Goal: Task Accomplishment & Management: Use online tool/utility

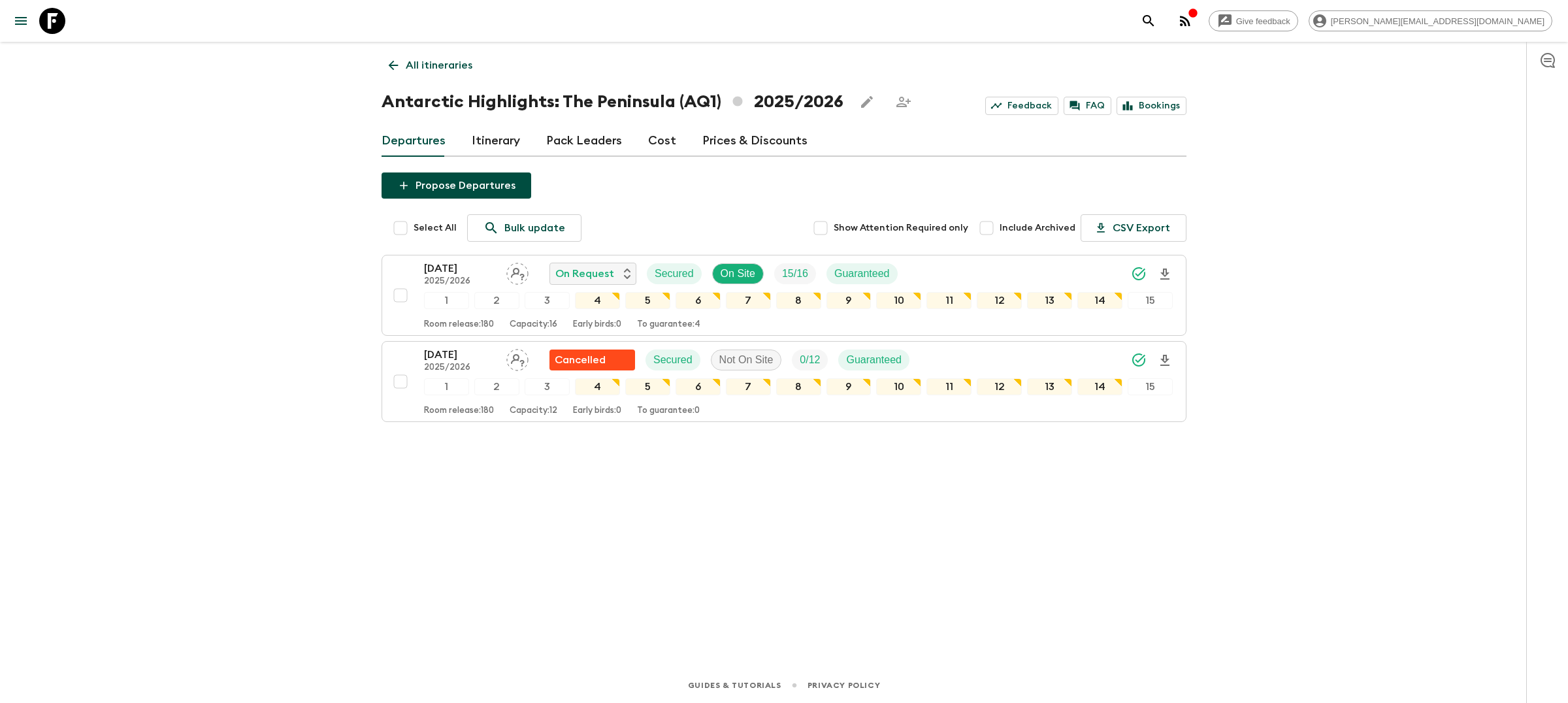
click at [1154, 22] on icon "search adventures" at bounding box center [1148, 21] width 11 height 11
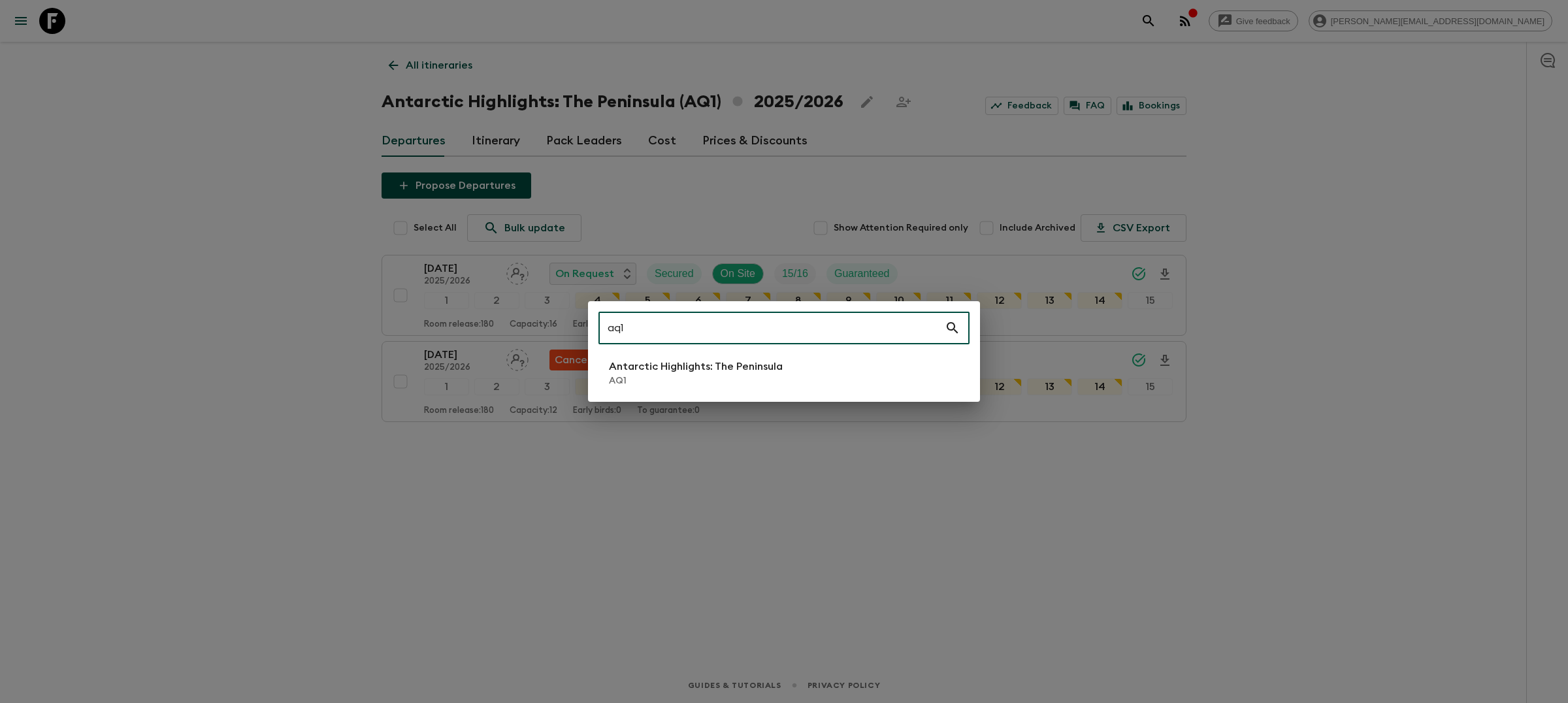
type input "aq1"
click at [758, 369] on p "Antarctic Highlights: The Peninsula" at bounding box center [695, 366] width 173 height 15
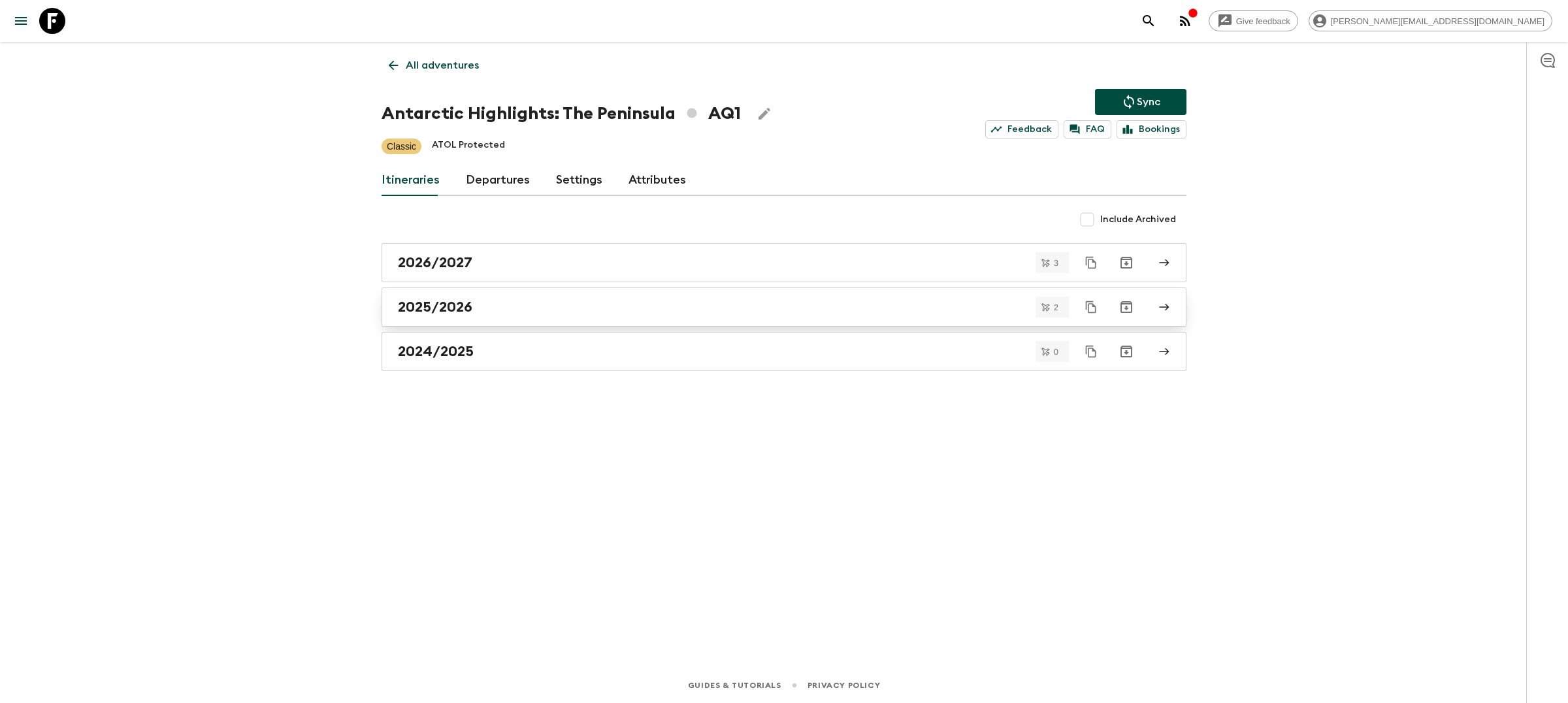
click at [540, 314] on div "2025/2026" at bounding box center [772, 307] width 748 height 17
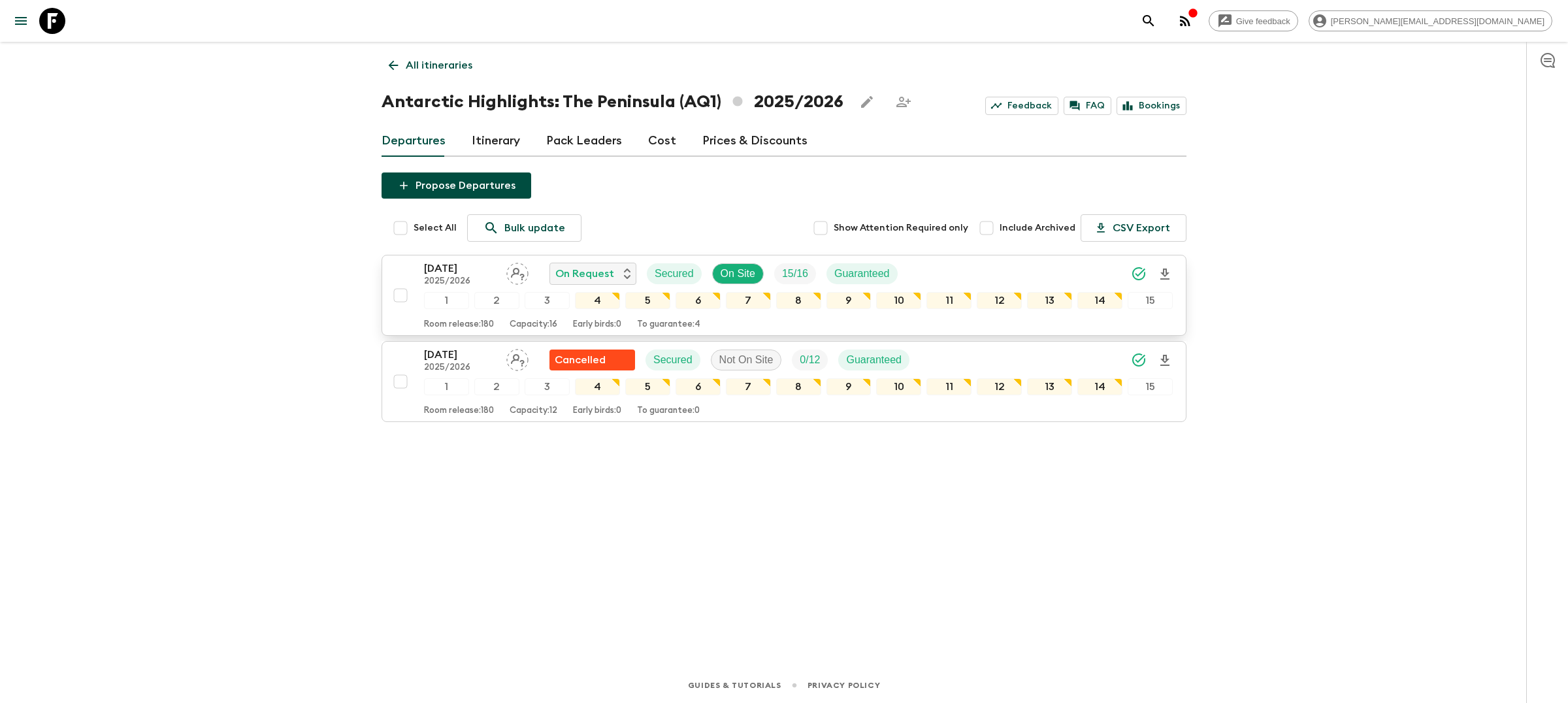
click at [928, 276] on div "[DATE] 2025/2026 On Request Secured On Site 15 / 16 Guaranteed" at bounding box center [798, 273] width 749 height 26
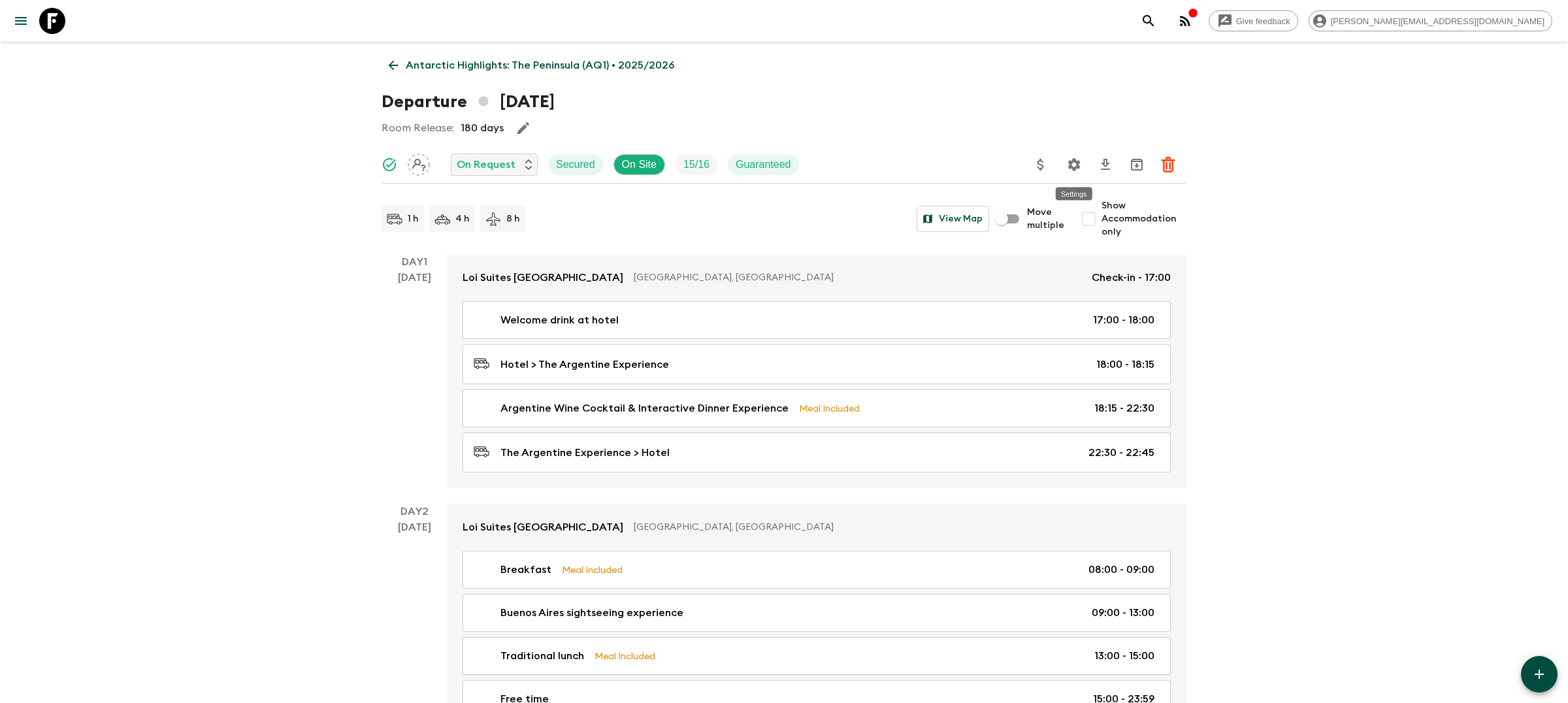
click at [1076, 165] on icon "Settings" at bounding box center [1074, 165] width 15 height 15
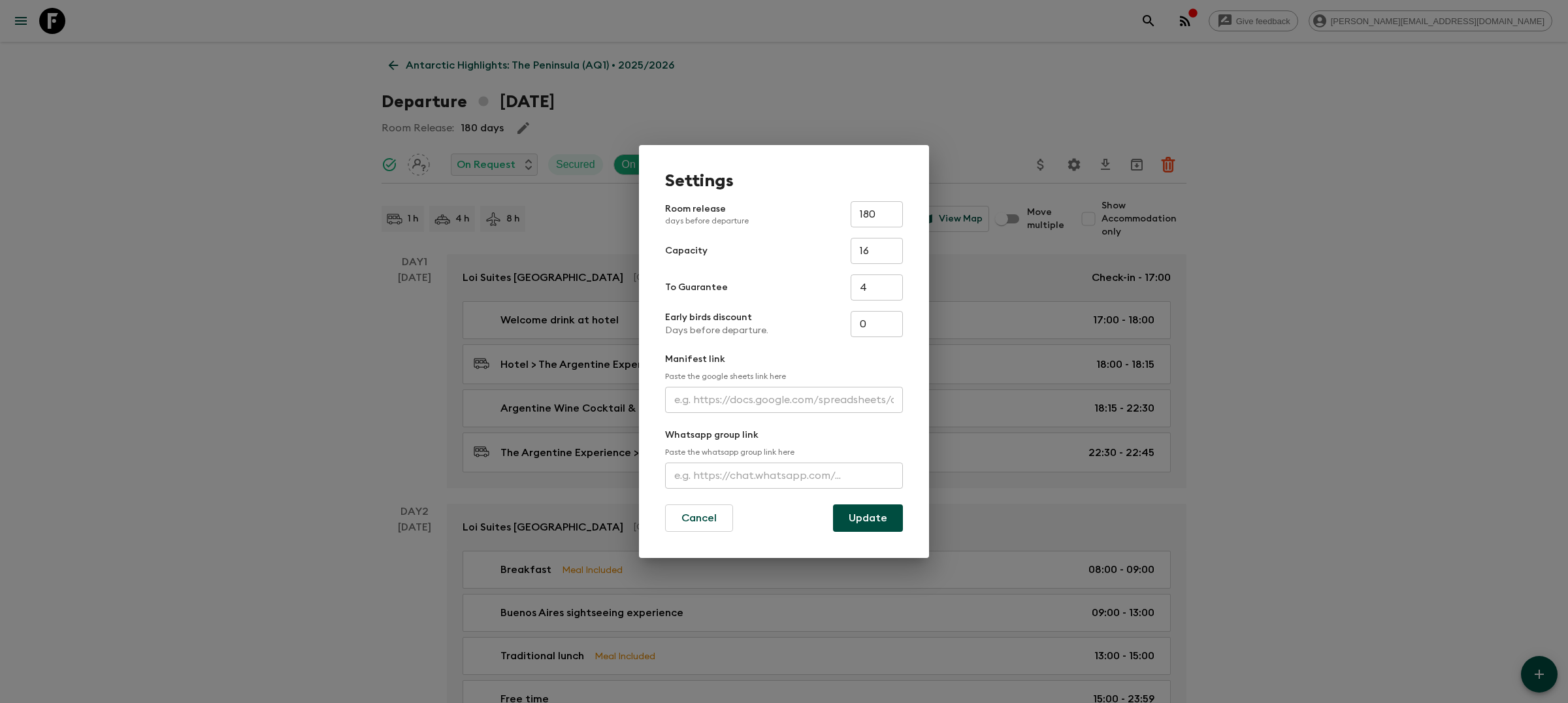
click at [825, 394] on input "text" at bounding box center [784, 399] width 238 height 26
paste input "[URL][DOMAIN_NAME]"
type input "[URL][DOMAIN_NAME]"
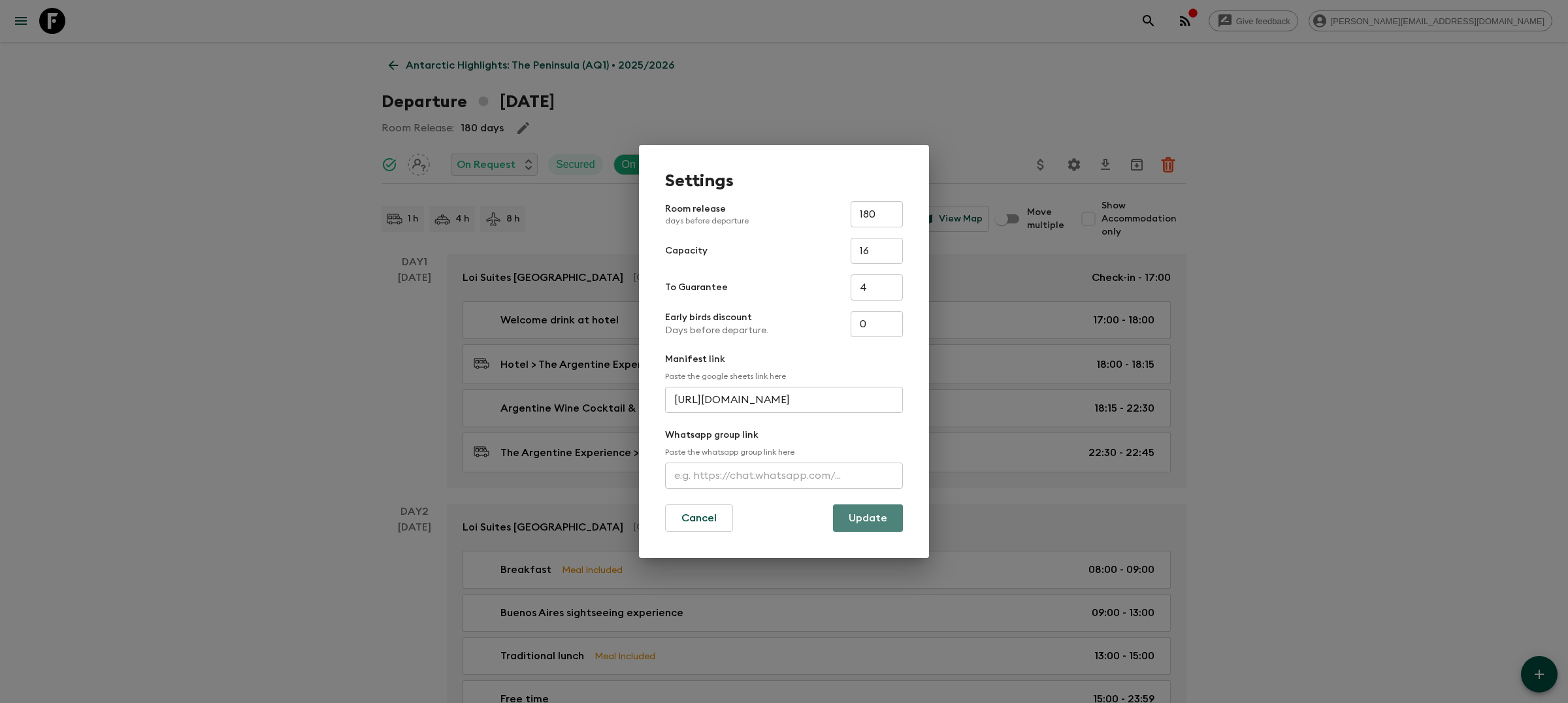
click at [873, 519] on button "Update" at bounding box center [868, 518] width 70 height 28
